Goal: Task Accomplishment & Management: Manage account settings

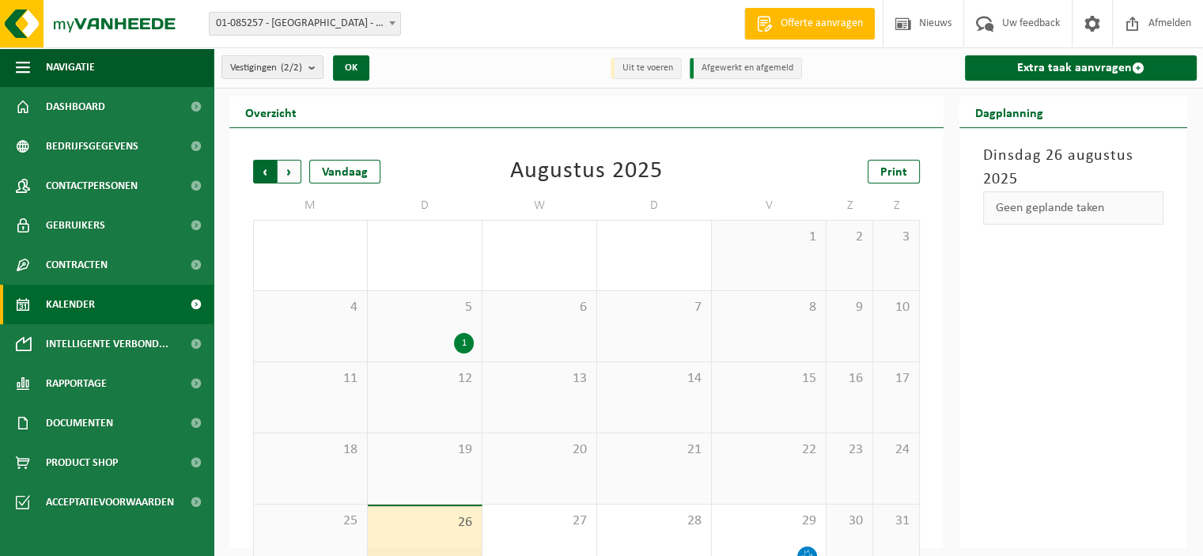
click at [294, 172] on span "Volgende" at bounding box center [290, 172] width 24 height 24
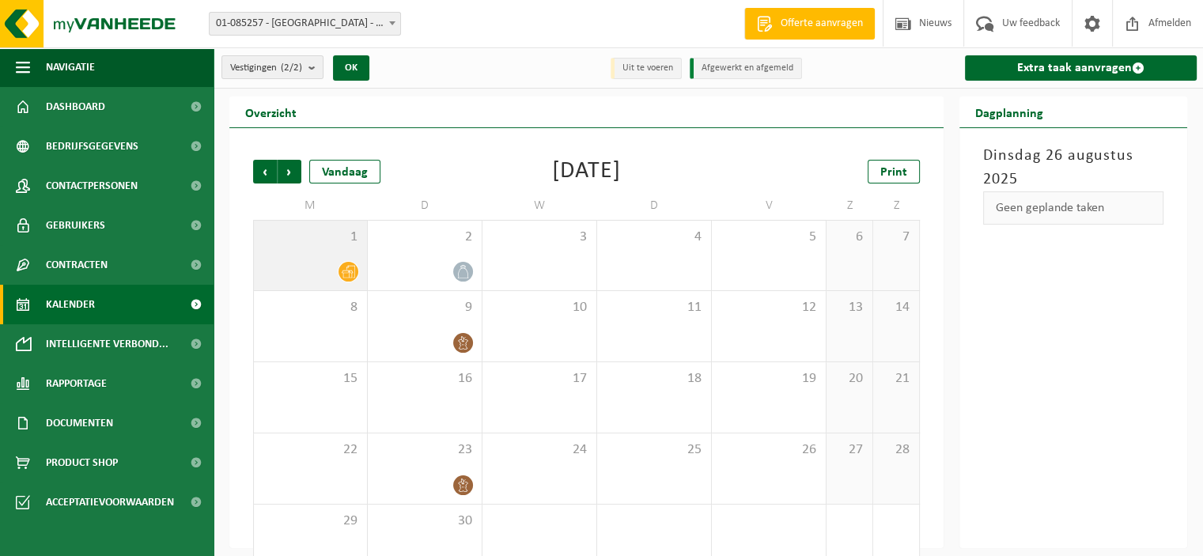
click at [348, 272] on icon at bounding box center [348, 271] width 13 height 13
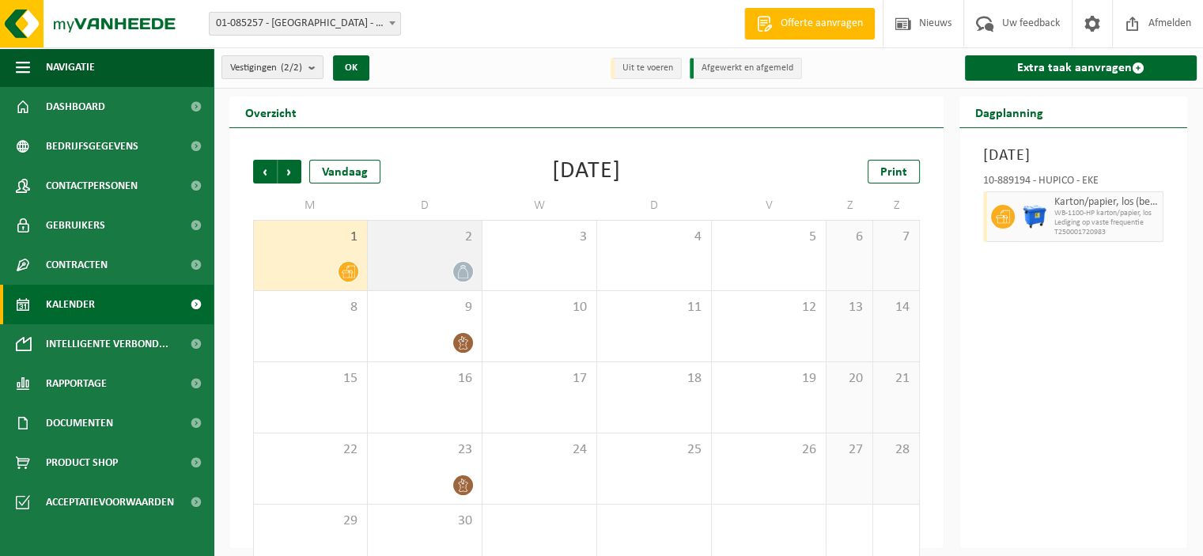
click at [461, 271] on icon at bounding box center [462, 271] width 13 height 13
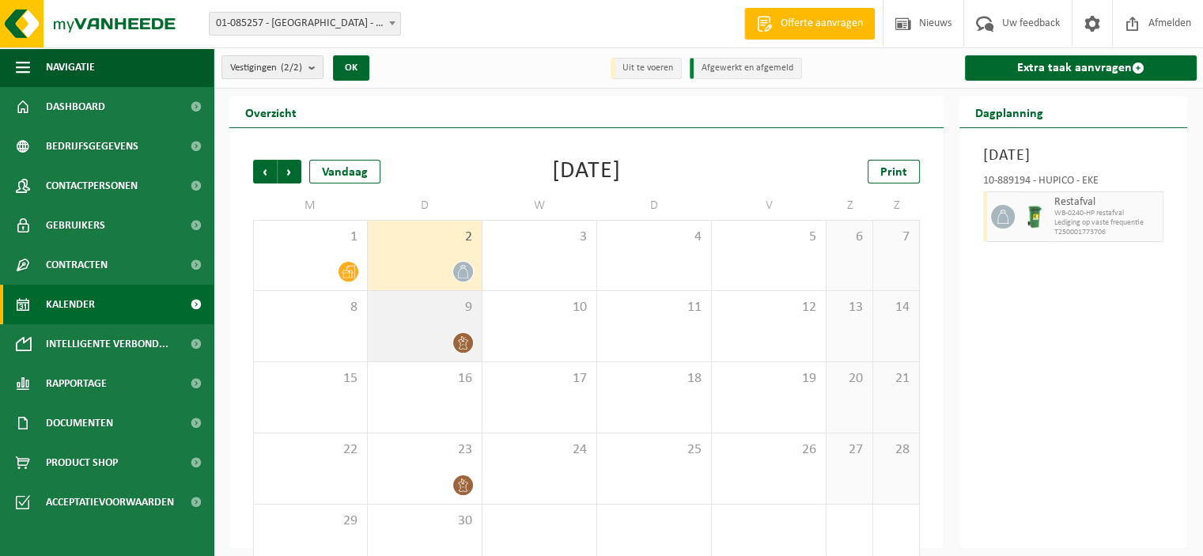
click at [460, 339] on icon at bounding box center [462, 342] width 9 height 13
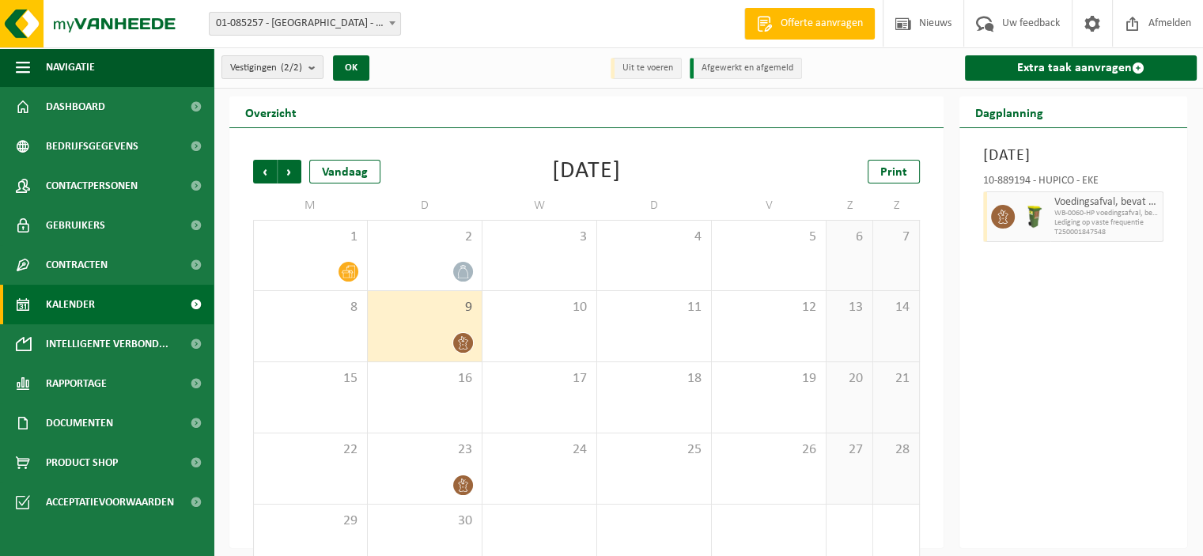
click at [460, 339] on icon at bounding box center [462, 342] width 9 height 13
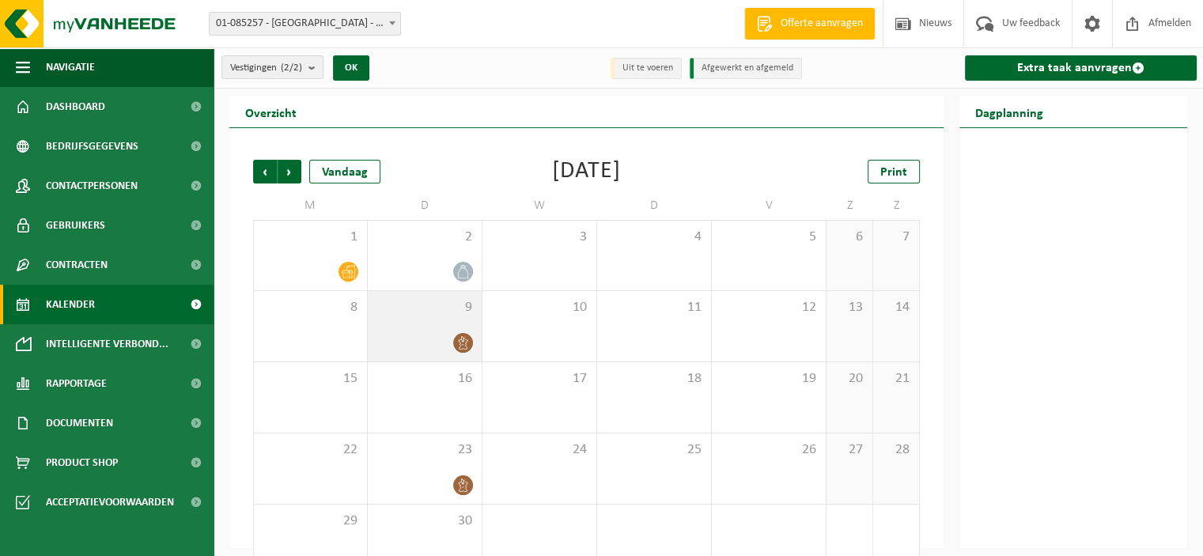
click at [460, 339] on icon at bounding box center [462, 342] width 9 height 13
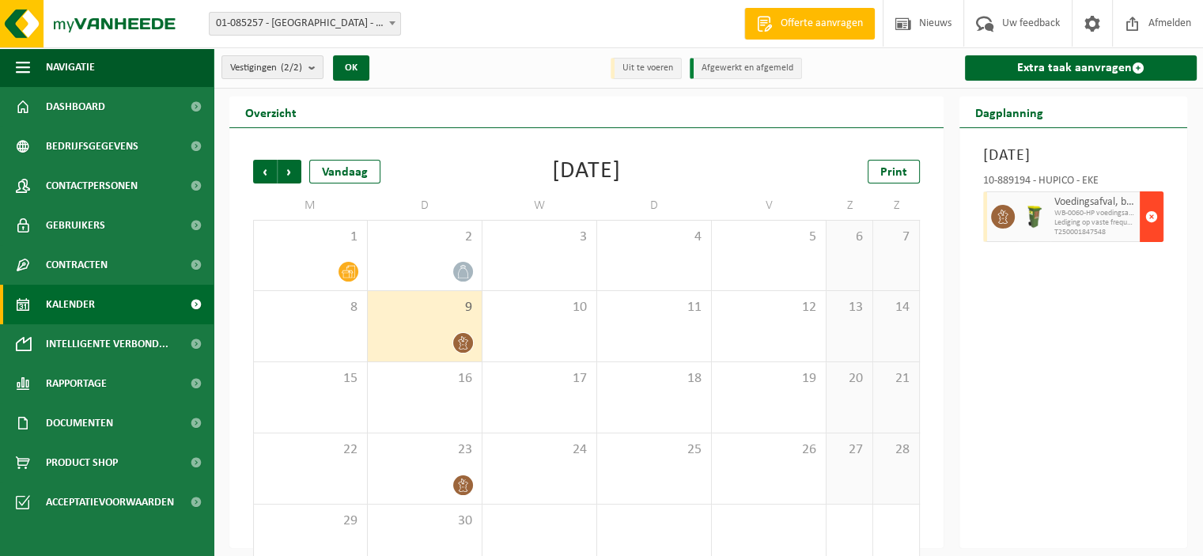
click at [1153, 233] on span "button" at bounding box center [1151, 217] width 13 height 32
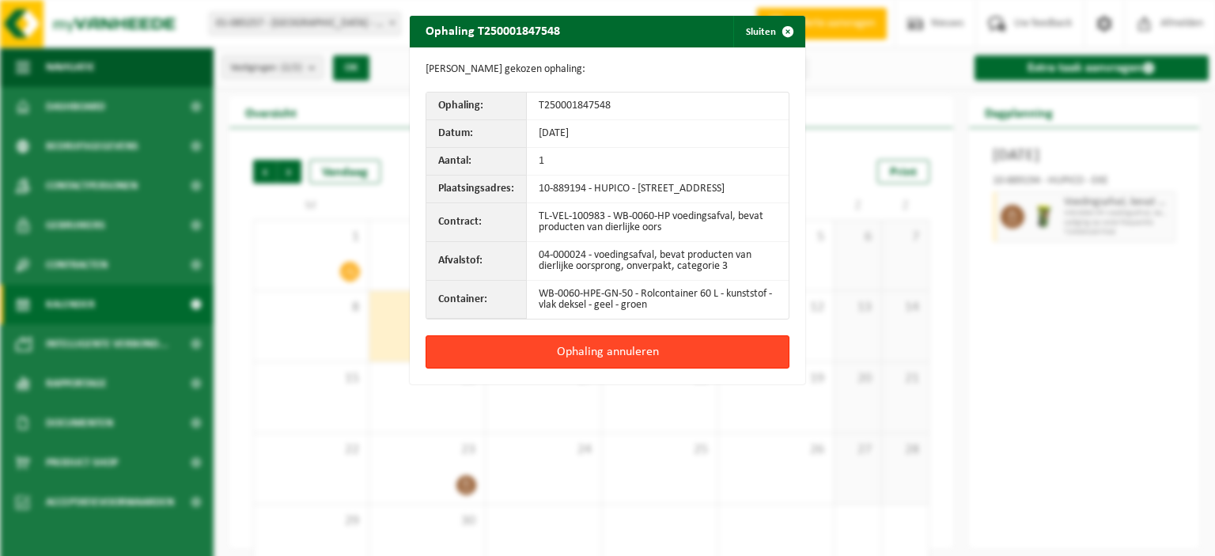
click at [611, 356] on button "Ophaling annuleren" at bounding box center [608, 351] width 364 height 33
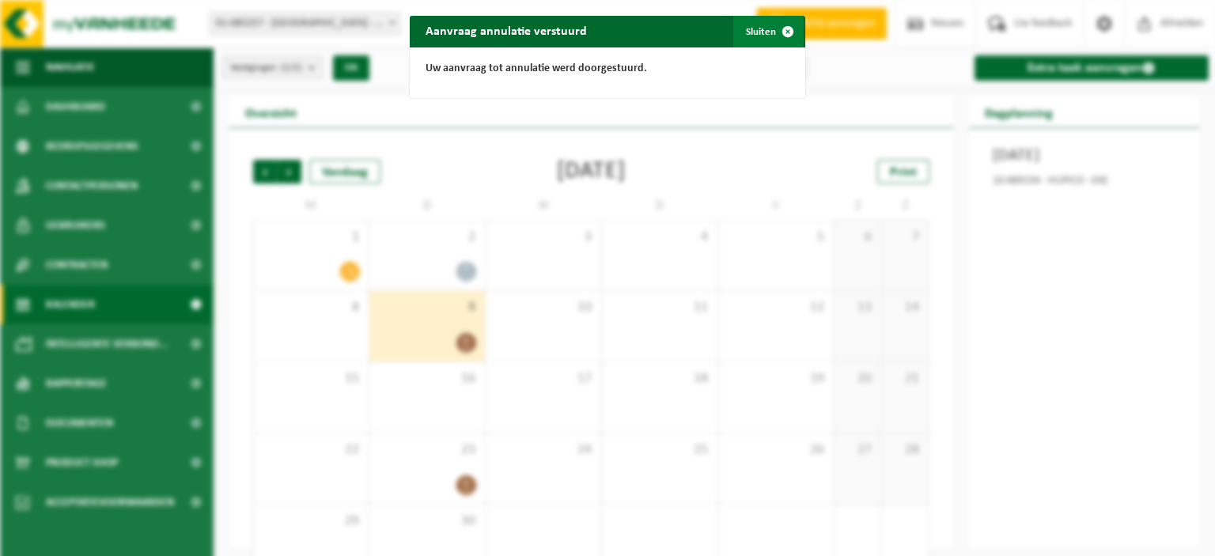
click at [779, 31] on span "button" at bounding box center [788, 32] width 32 height 32
